Goal: Check status: Check status

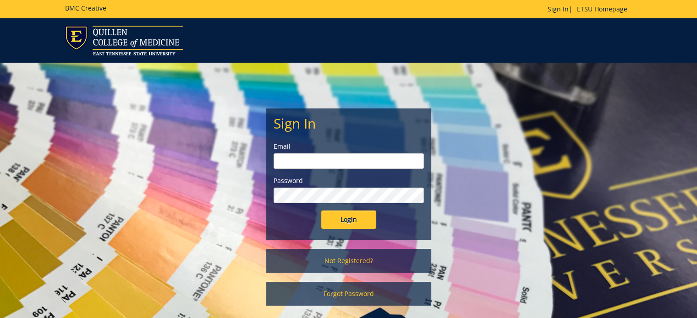
type input "[PERSON_NAME][EMAIL_ADDRESS][DOMAIN_NAME]"
click at [346, 221] on input "Login" at bounding box center [348, 220] width 55 height 18
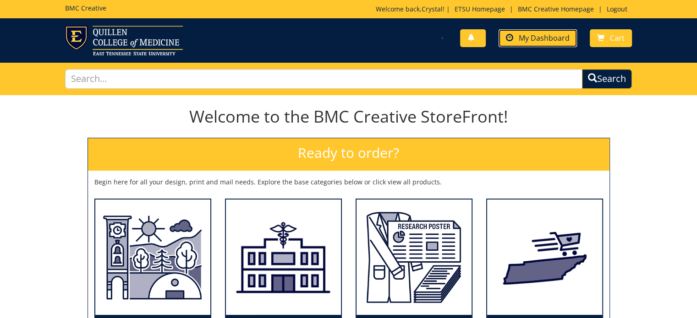
click at [524, 42] on span "My Dashboard" at bounding box center [544, 38] width 51 height 10
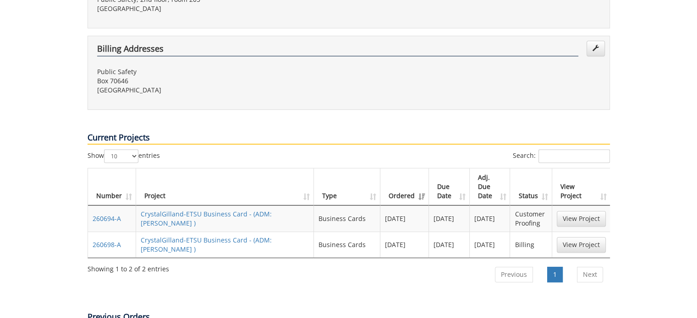
scroll to position [367, 0]
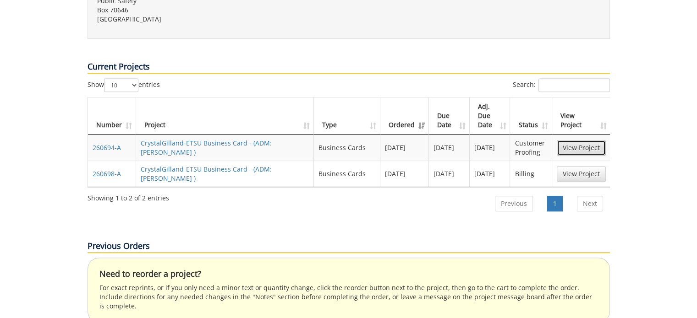
click at [585, 140] on link "View Project" at bounding box center [581, 148] width 49 height 16
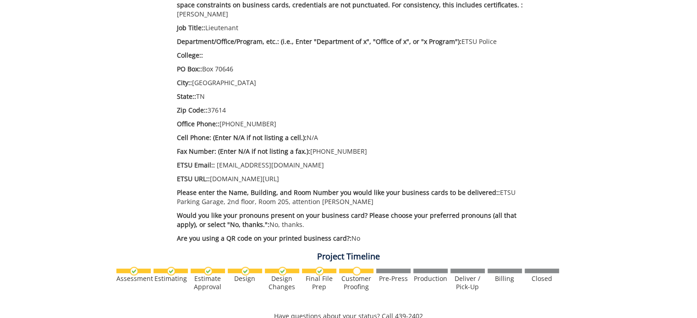
scroll to position [458, 0]
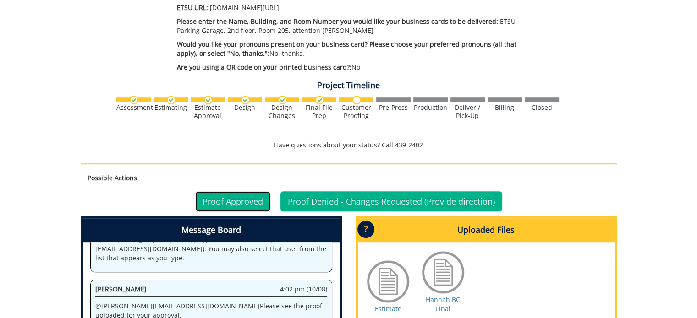
click at [236, 197] on link "Proof Approved" at bounding box center [232, 202] width 75 height 20
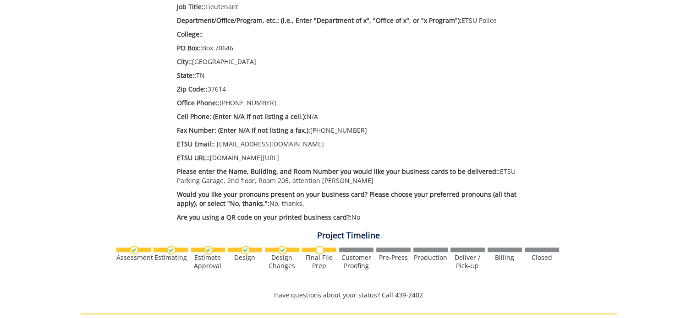
scroll to position [367, 0]
